Goal: Task Accomplishment & Management: Use online tool/utility

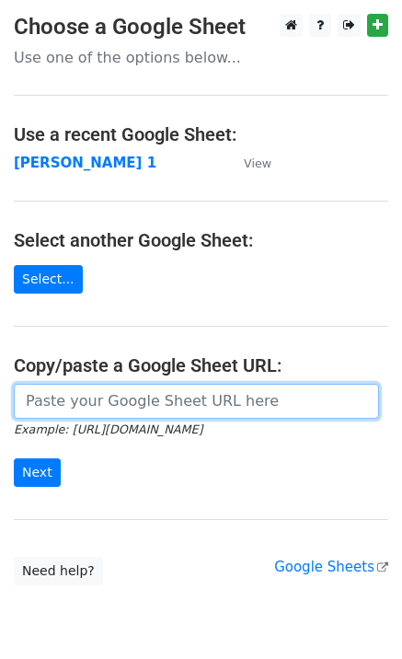
drag, startPoint x: 70, startPoint y: 403, endPoint x: 132, endPoint y: 415, distance: 63.7
click at [70, 403] on input "url" at bounding box center [196, 401] width 365 height 35
type input "https://docs.google.com/spreadsheets/d/1laFuCRc_gf7_XeBsXZvznQFuTKtWG6_jmo9dt9r…"
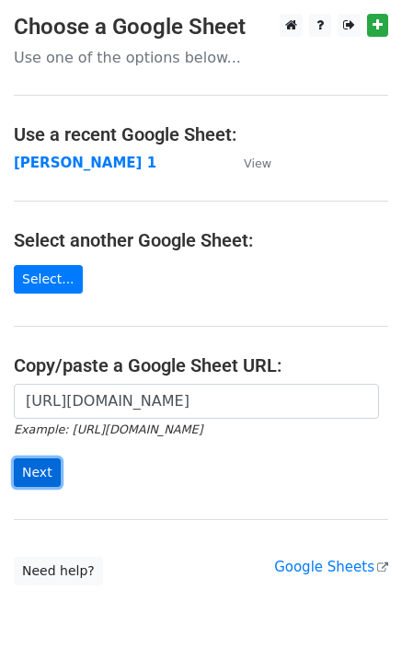
click at [27, 470] on input "Next" at bounding box center [37, 472] width 47 height 29
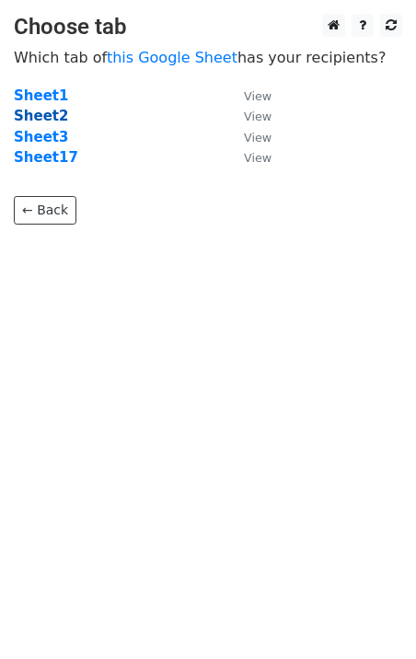
click at [34, 117] on strong "Sheet2" at bounding box center [41, 116] width 54 height 17
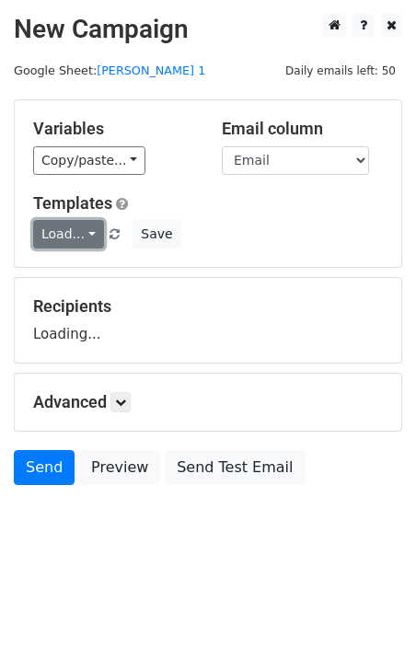
click at [63, 233] on link "Load..." at bounding box center [68, 234] width 71 height 29
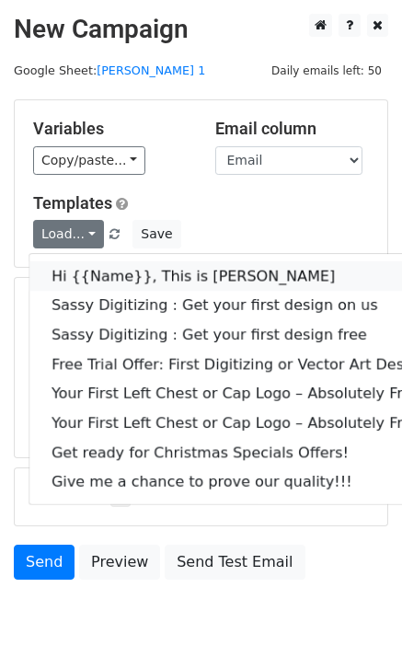
click at [131, 281] on link "Hi {{Name}}, This is [PERSON_NAME]" at bounding box center [264, 275] width 471 height 29
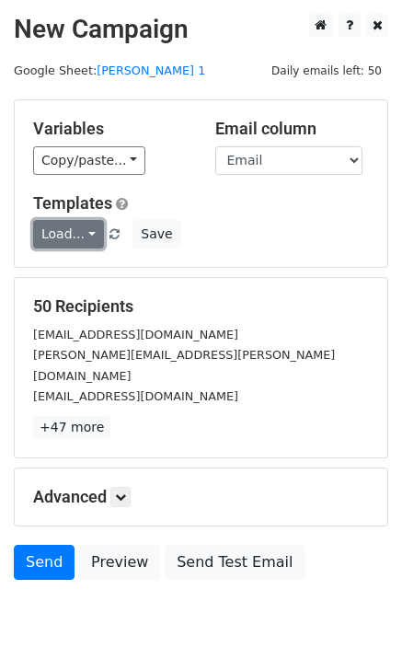
click at [52, 229] on link "Load..." at bounding box center [68, 234] width 71 height 29
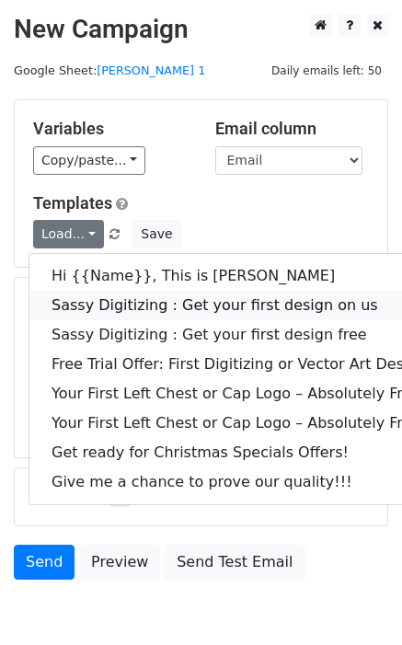
click at [118, 308] on link "Sassy Digitizing : Get your first design on us" at bounding box center [264, 305] width 471 height 29
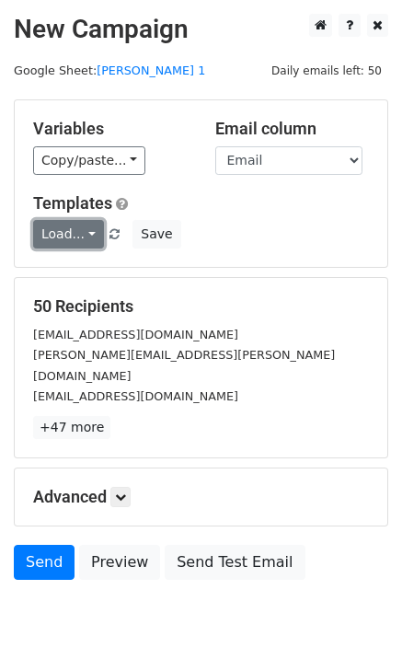
click at [44, 238] on link "Load..." at bounding box center [68, 234] width 71 height 29
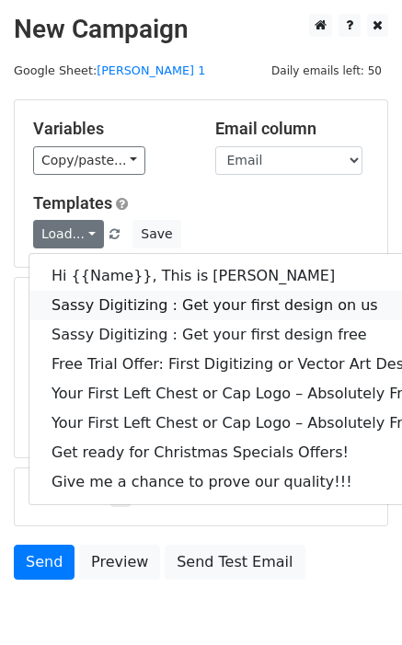
click at [144, 305] on link "Sassy Digitizing : Get your first design on us" at bounding box center [264, 305] width 471 height 29
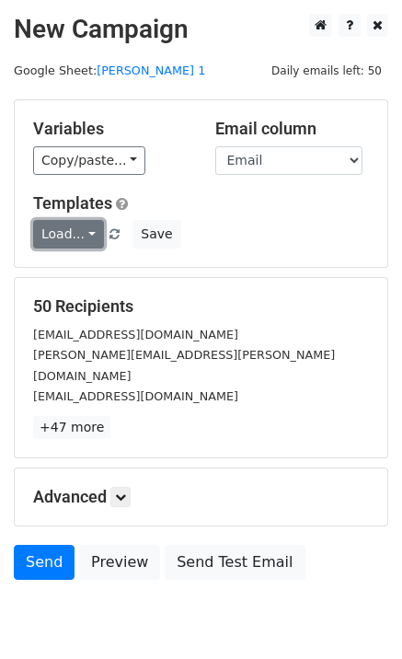
click at [82, 232] on link "Load..." at bounding box center [68, 234] width 71 height 29
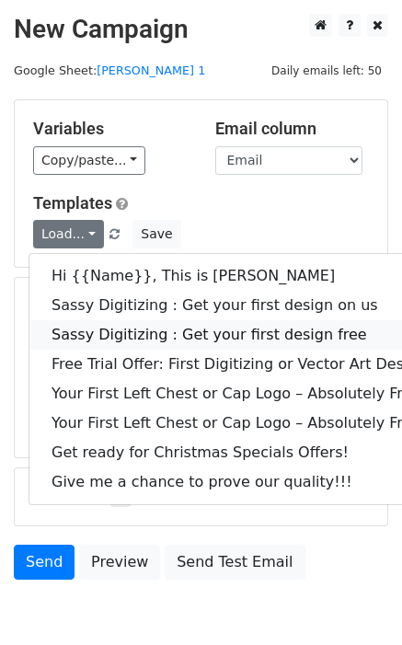
click at [118, 328] on link "Sassy Digitizing : Get your first design free" at bounding box center [264, 334] width 471 height 29
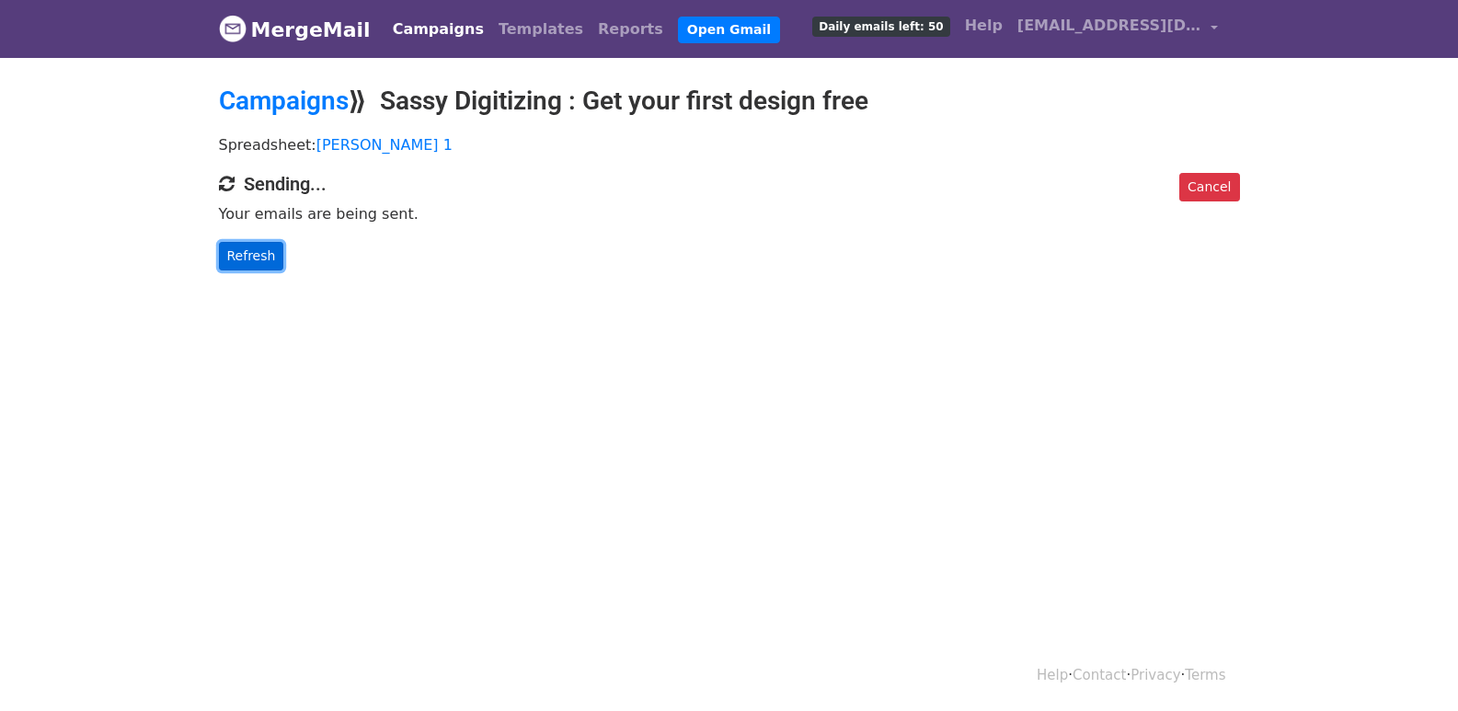
click at [244, 247] on link "Refresh" at bounding box center [251, 256] width 65 height 29
